Goal: Browse casually

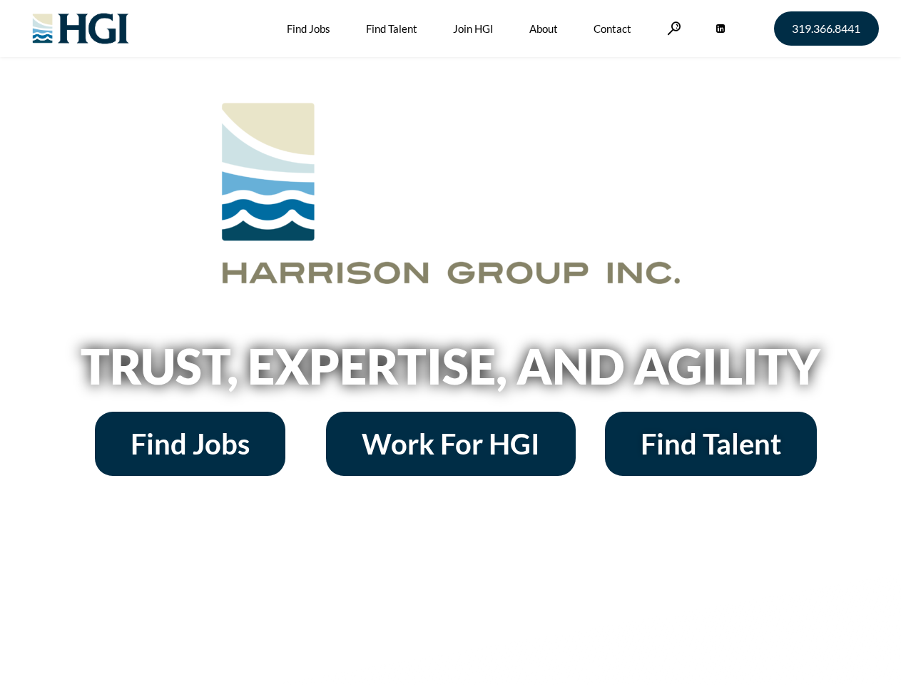
click at [450, 342] on h2 "Trust, Expertise, and Agility" at bounding box center [450, 366] width 813 height 49
click at [672, 28] on link at bounding box center [674, 28] width 14 height 14
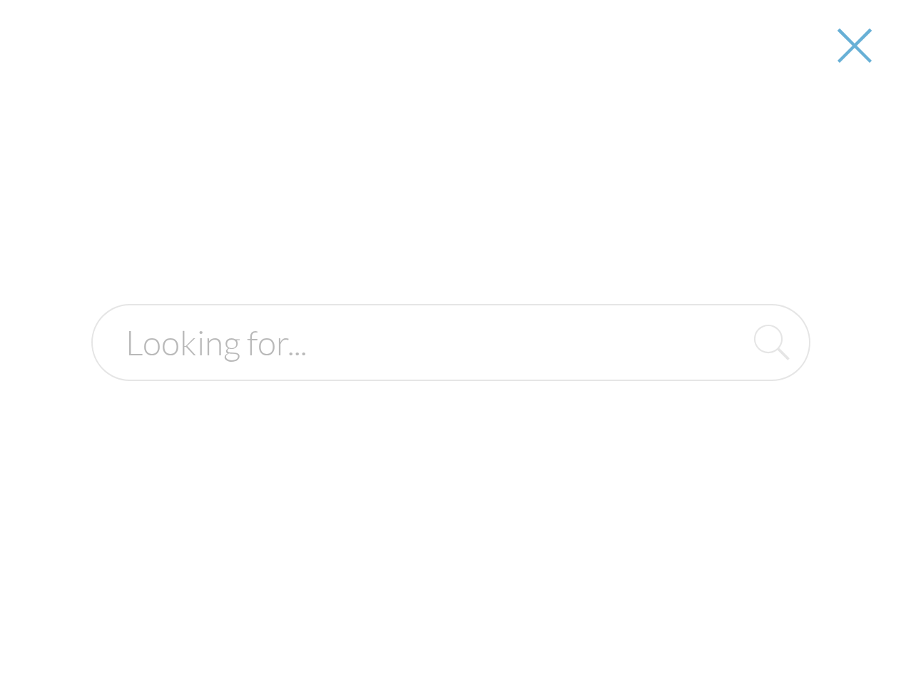
click at [450, 371] on h2 "Trust, Expertise, and Agility" at bounding box center [450, 366] width 813 height 49
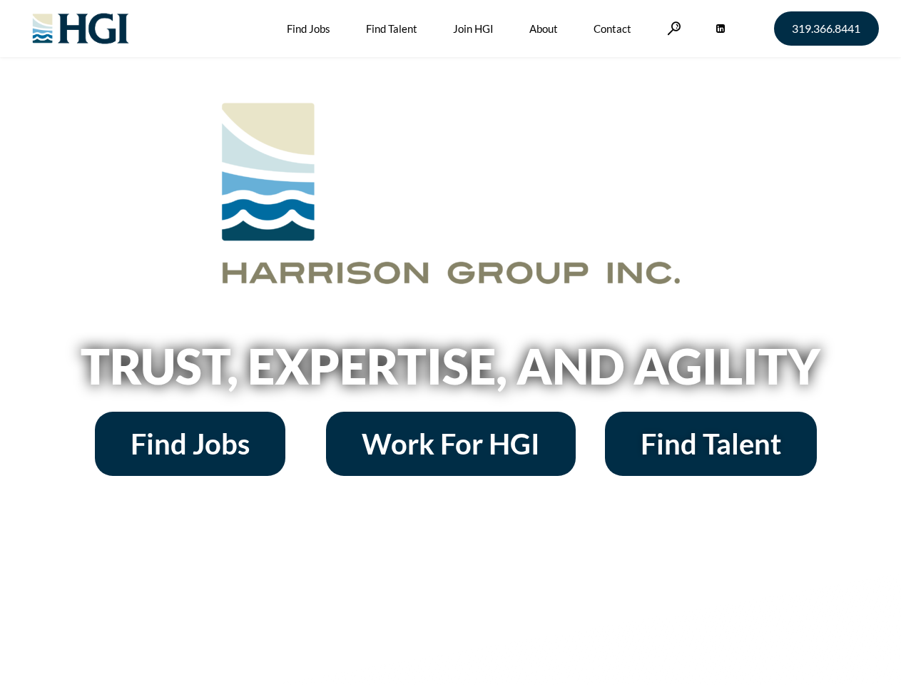
click at [450, 342] on h2 "Trust, Expertise, and Agility" at bounding box center [450, 366] width 813 height 49
click at [672, 28] on link at bounding box center [674, 28] width 14 height 14
click at [450, 371] on h2 "Trust, Expertise, and Agility" at bounding box center [450, 366] width 813 height 49
